Goal: Book appointment/travel/reservation

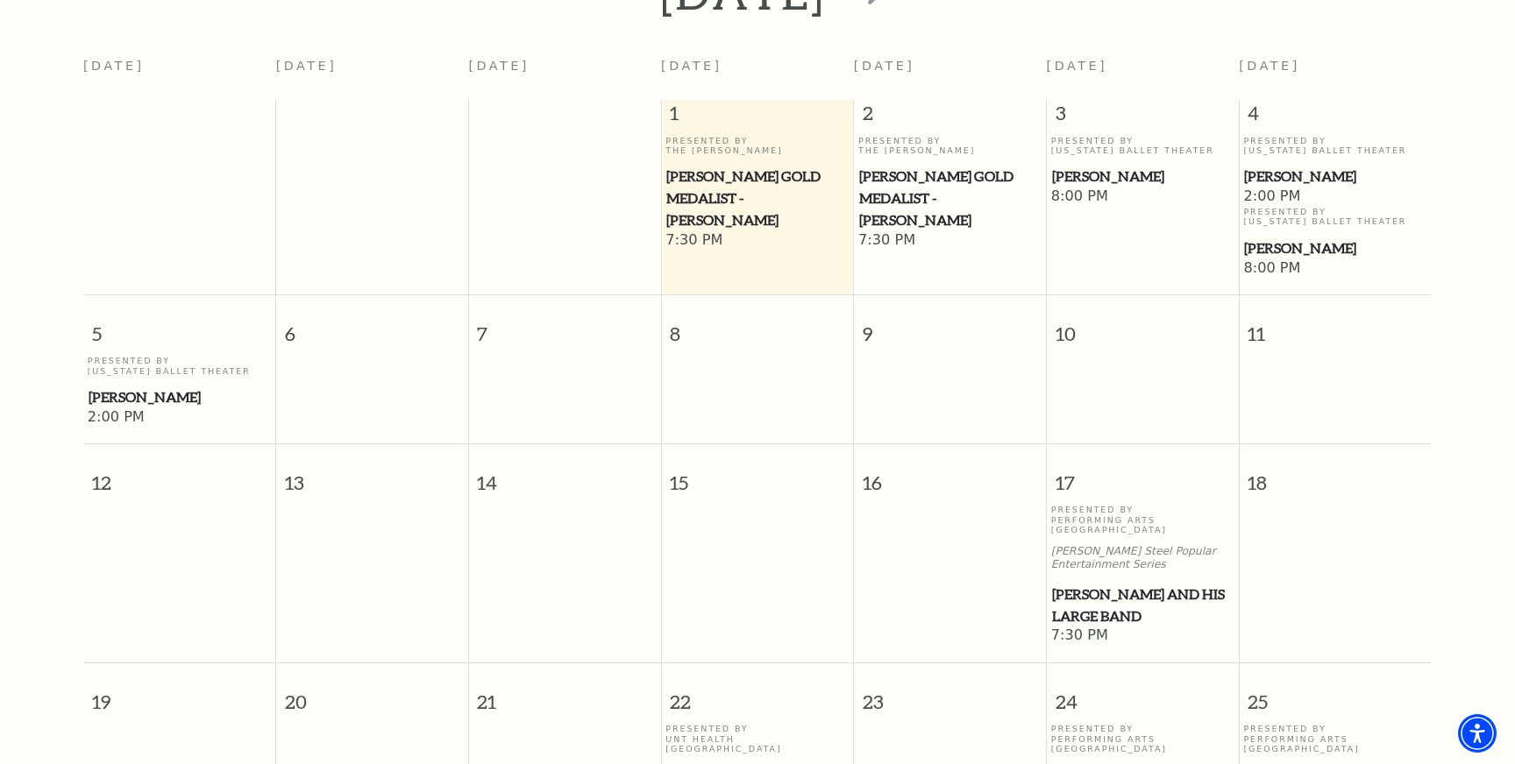
scroll to position [439, 0]
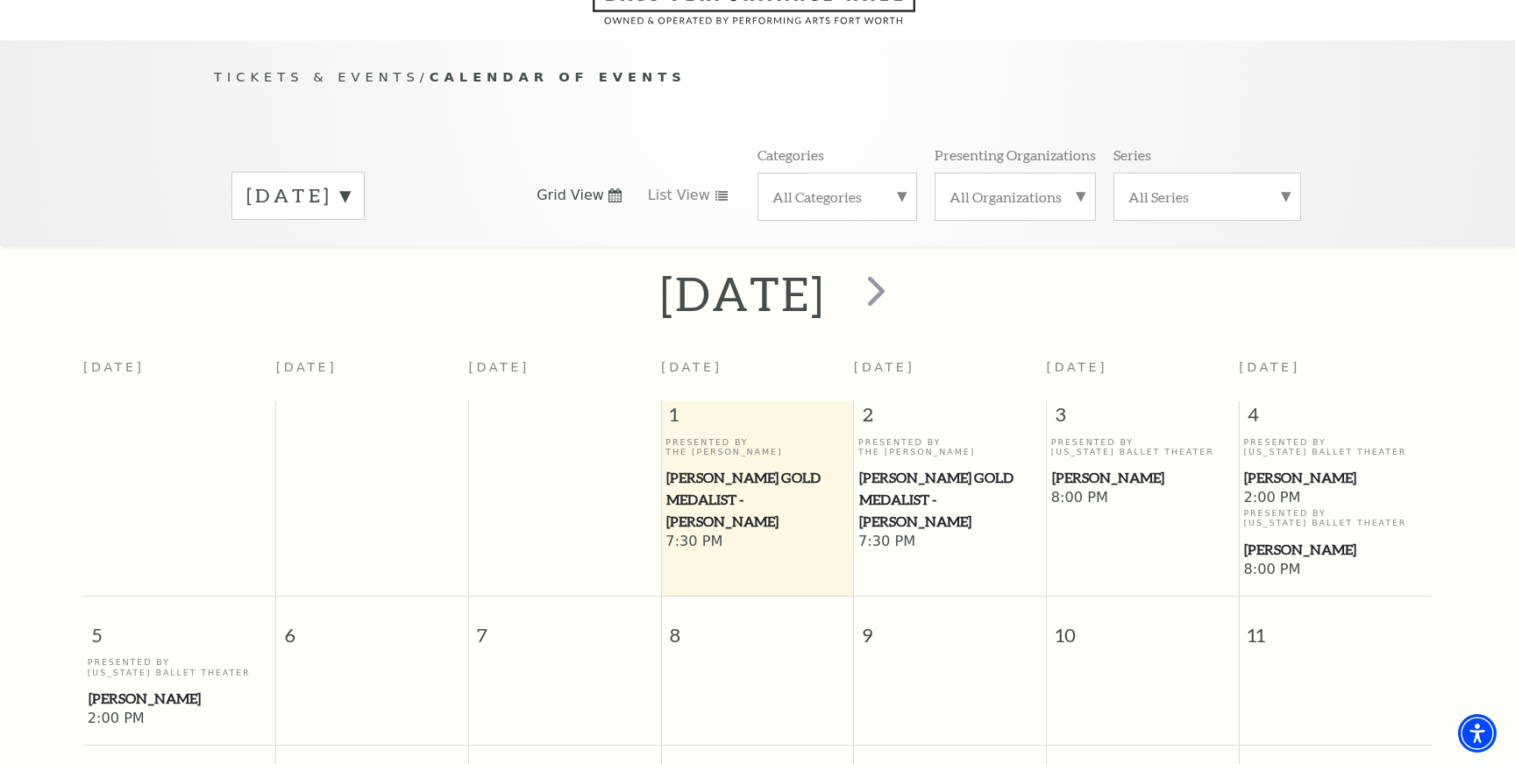
scroll to position [159, 0]
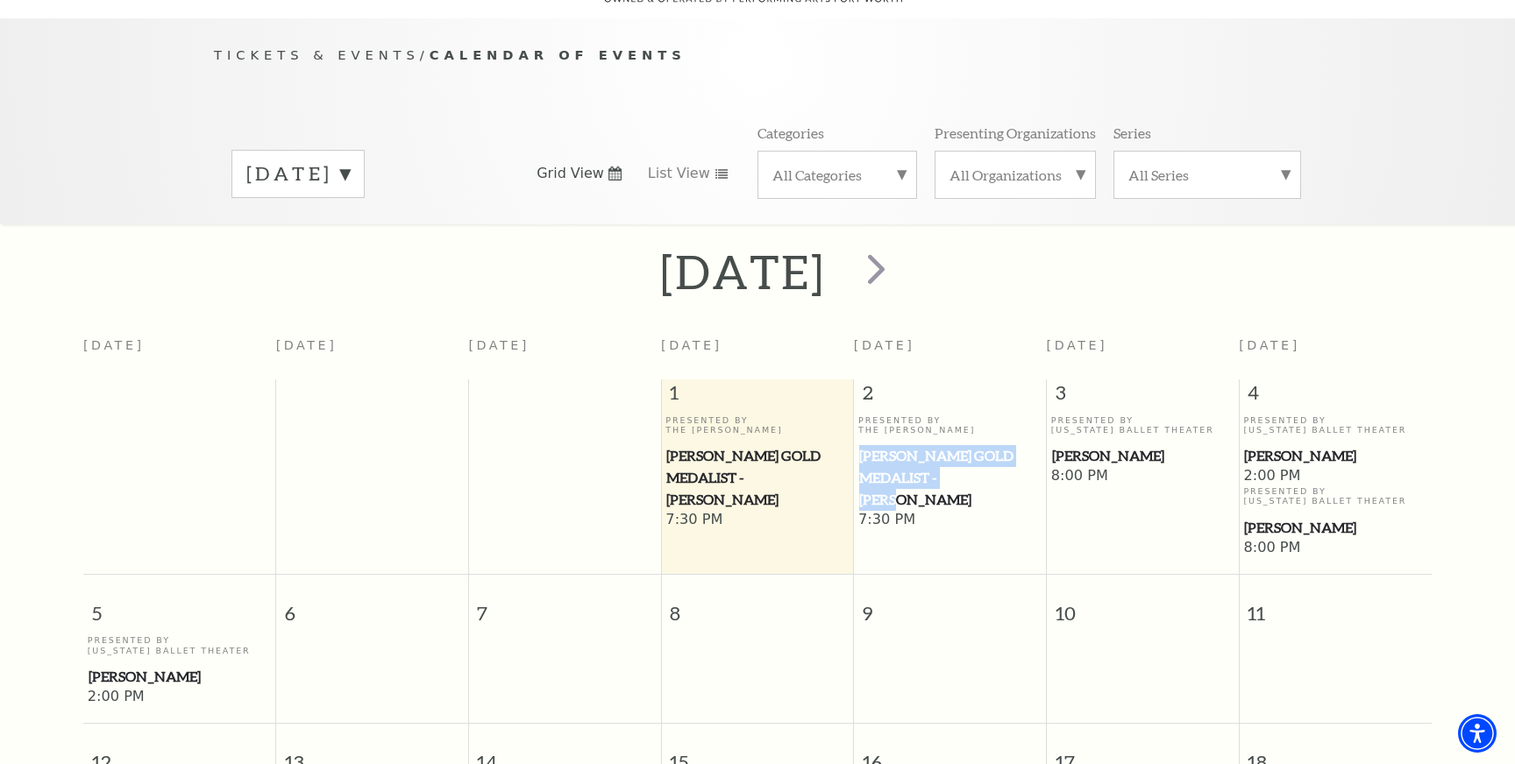
drag, startPoint x: 963, startPoint y: 455, endPoint x: 859, endPoint y: 437, distance: 105.8
click at [859, 445] on span "[PERSON_NAME] Gold Medalist - [PERSON_NAME]" at bounding box center [949, 477] width 181 height 65
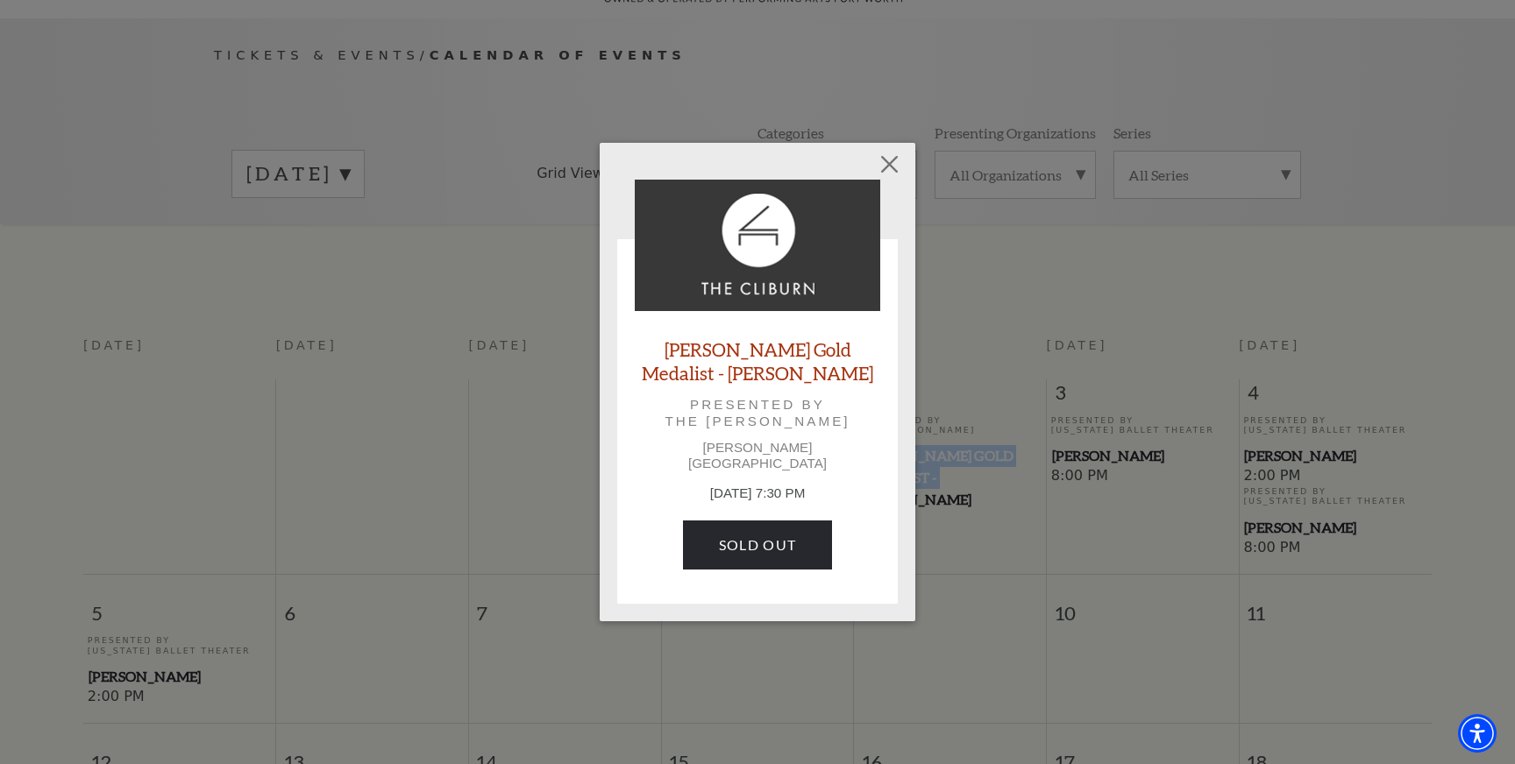
copy span "[PERSON_NAME] Gold Medalist - [PERSON_NAME]"
click at [891, 172] on button "Close" at bounding box center [889, 163] width 33 height 33
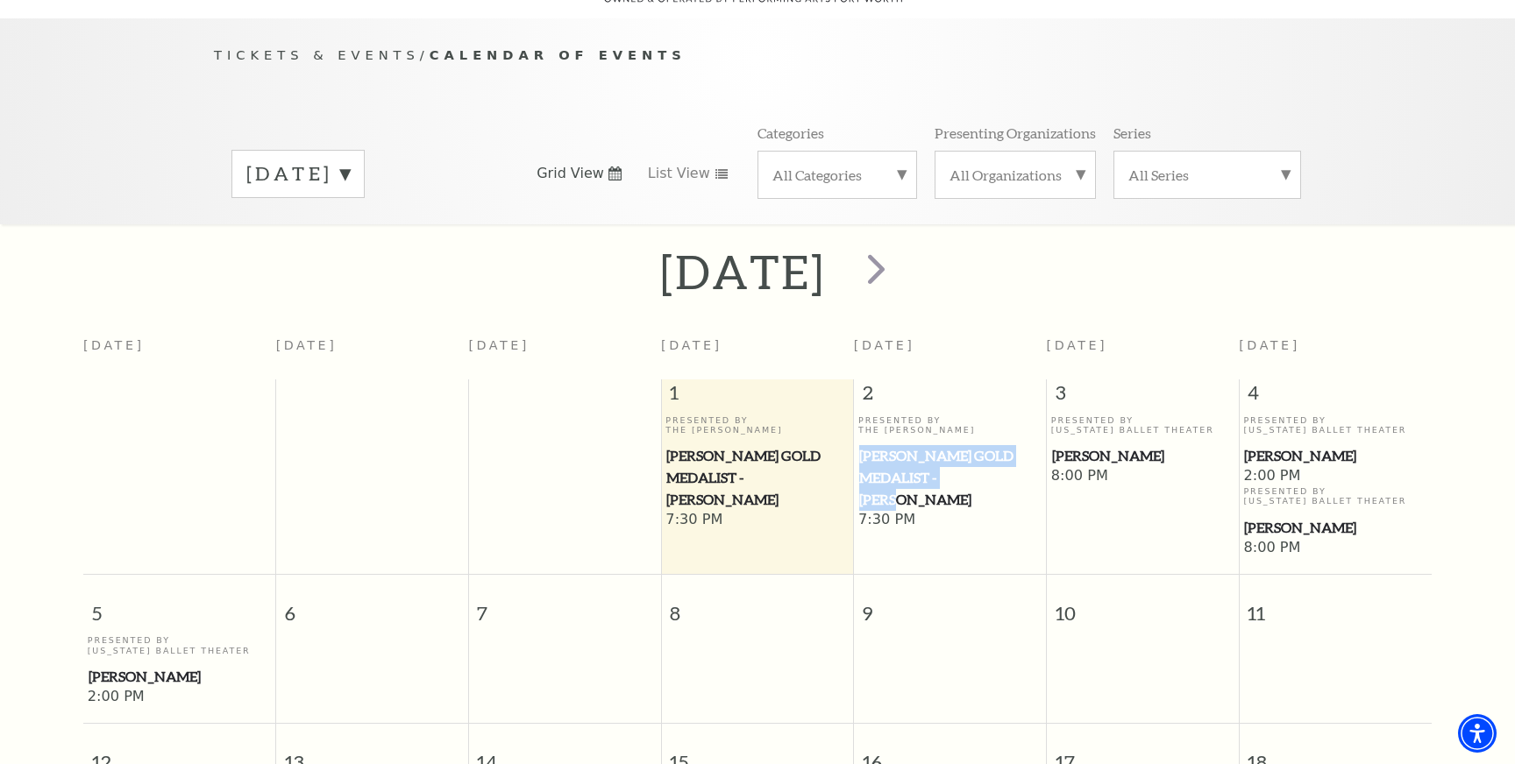
copy span "[PERSON_NAME] Gold Medalist - [PERSON_NAME]"
